Goal: Task Accomplishment & Management: Use online tool/utility

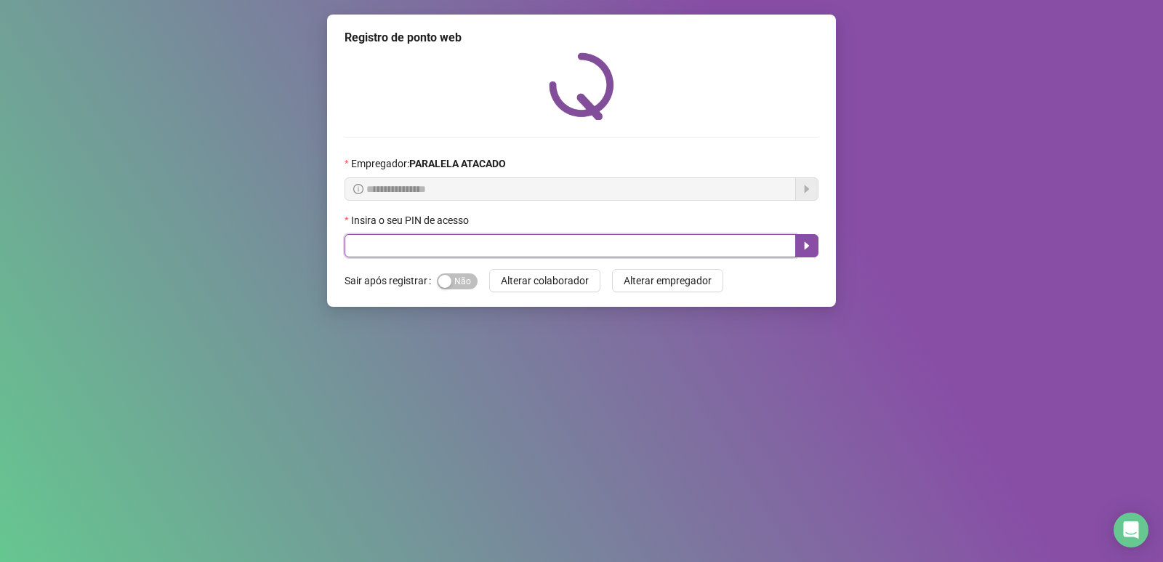
click at [356, 243] on input "text" at bounding box center [571, 245] width 452 height 23
type input "****"
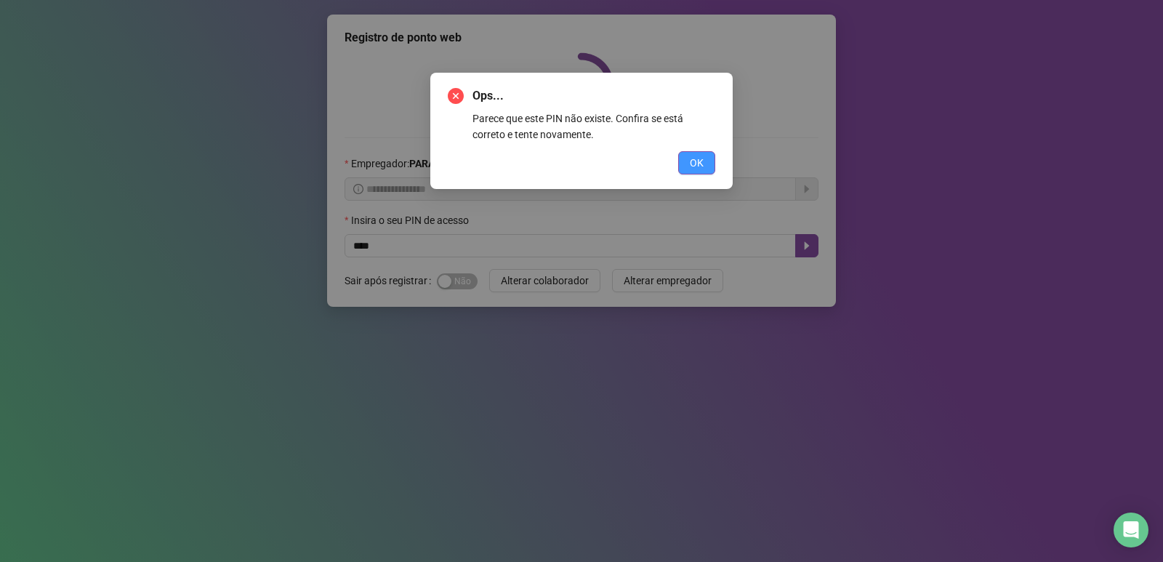
click at [702, 162] on span "OK" at bounding box center [697, 163] width 14 height 16
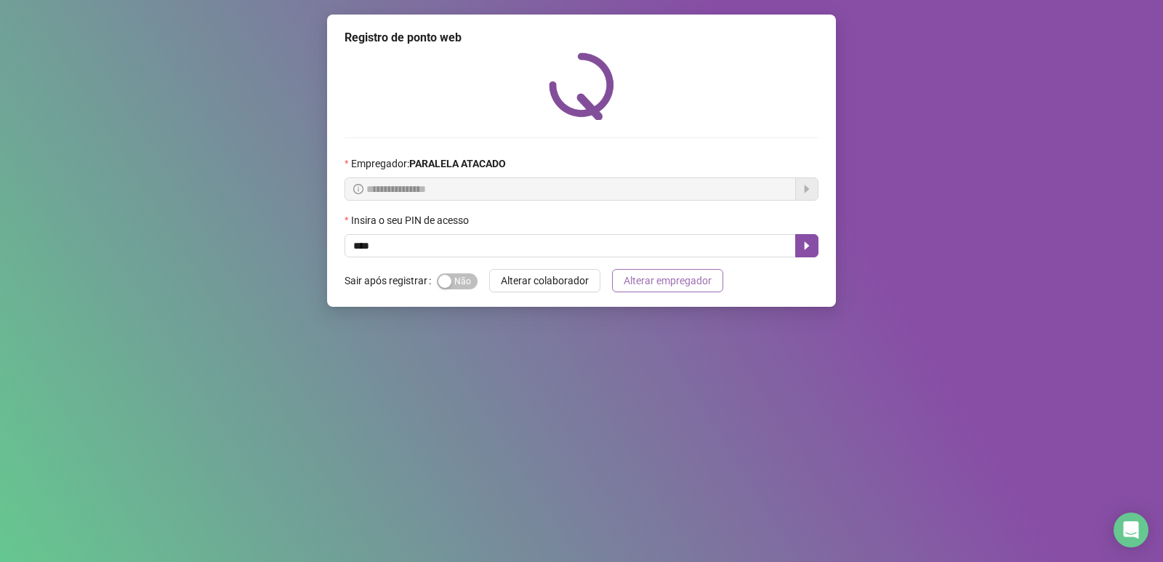
click at [636, 269] on button "Alterar empregador" at bounding box center [667, 280] width 111 height 23
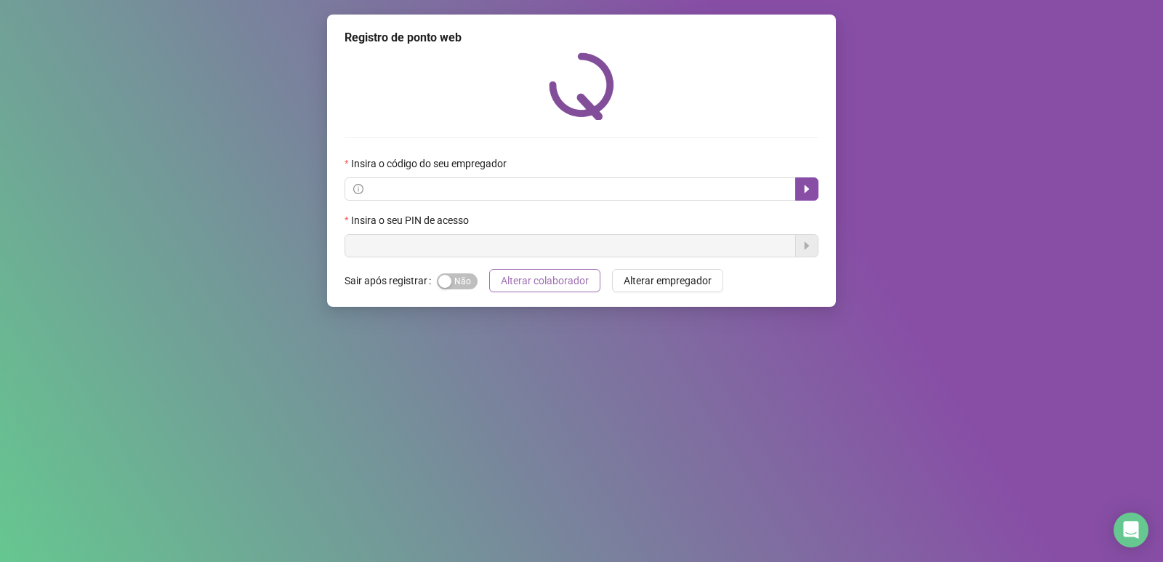
click at [573, 279] on span "Alterar colaborador" at bounding box center [545, 281] width 88 height 16
click at [590, 282] on button "Alterar colaborador" at bounding box center [544, 280] width 111 height 23
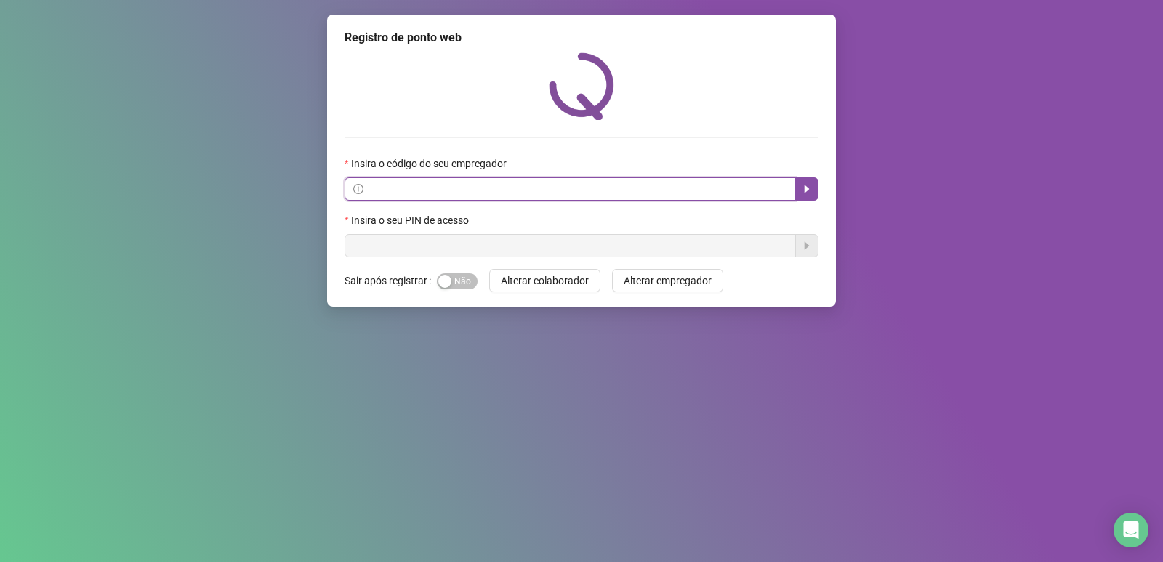
click at [534, 184] on input "text" at bounding box center [576, 189] width 421 height 16
click at [806, 199] on button "button" at bounding box center [807, 188] width 23 height 23
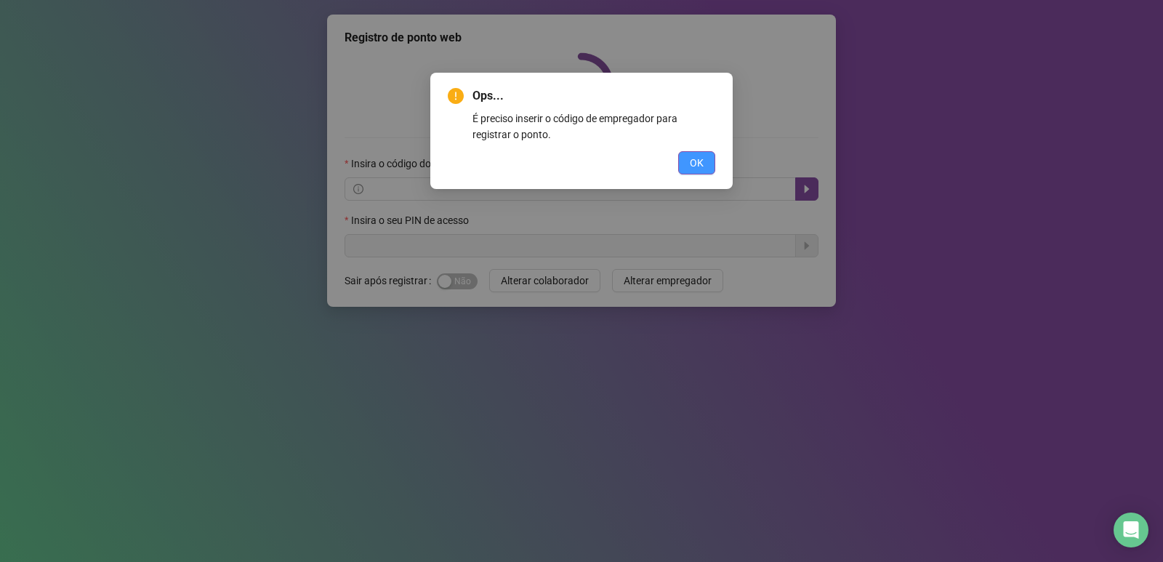
click at [681, 162] on button "OK" at bounding box center [696, 162] width 37 height 23
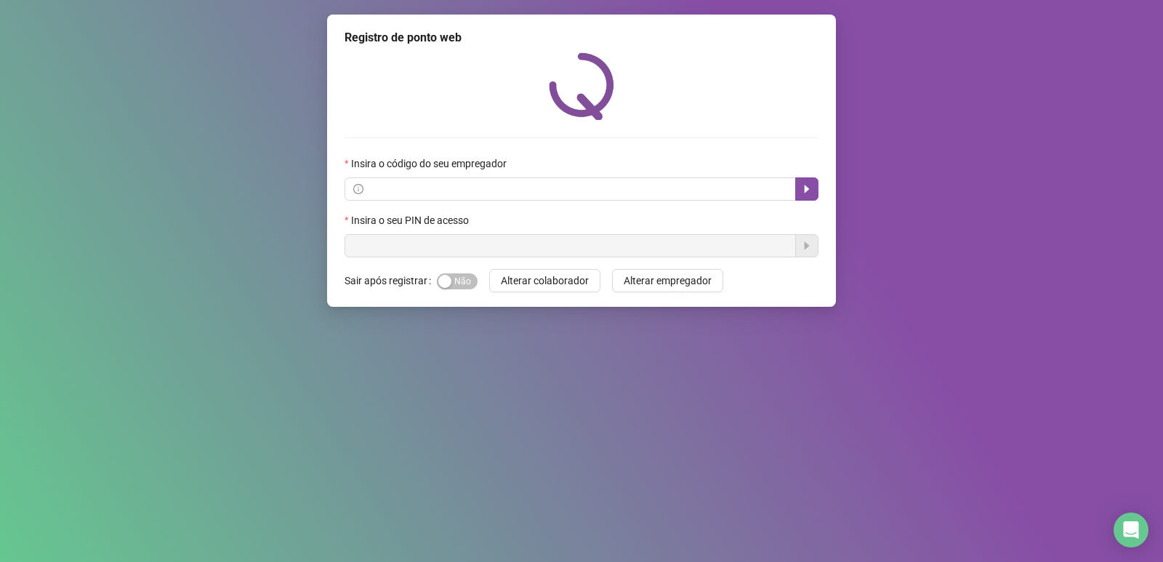
click at [614, 178] on span at bounding box center [571, 188] width 452 height 23
click at [551, 371] on div "Registro de ponto web Insira o código do seu empregador Insira o seu PIN de ace…" at bounding box center [581, 281] width 1163 height 562
